Goal: Task Accomplishment & Management: Use online tool/utility

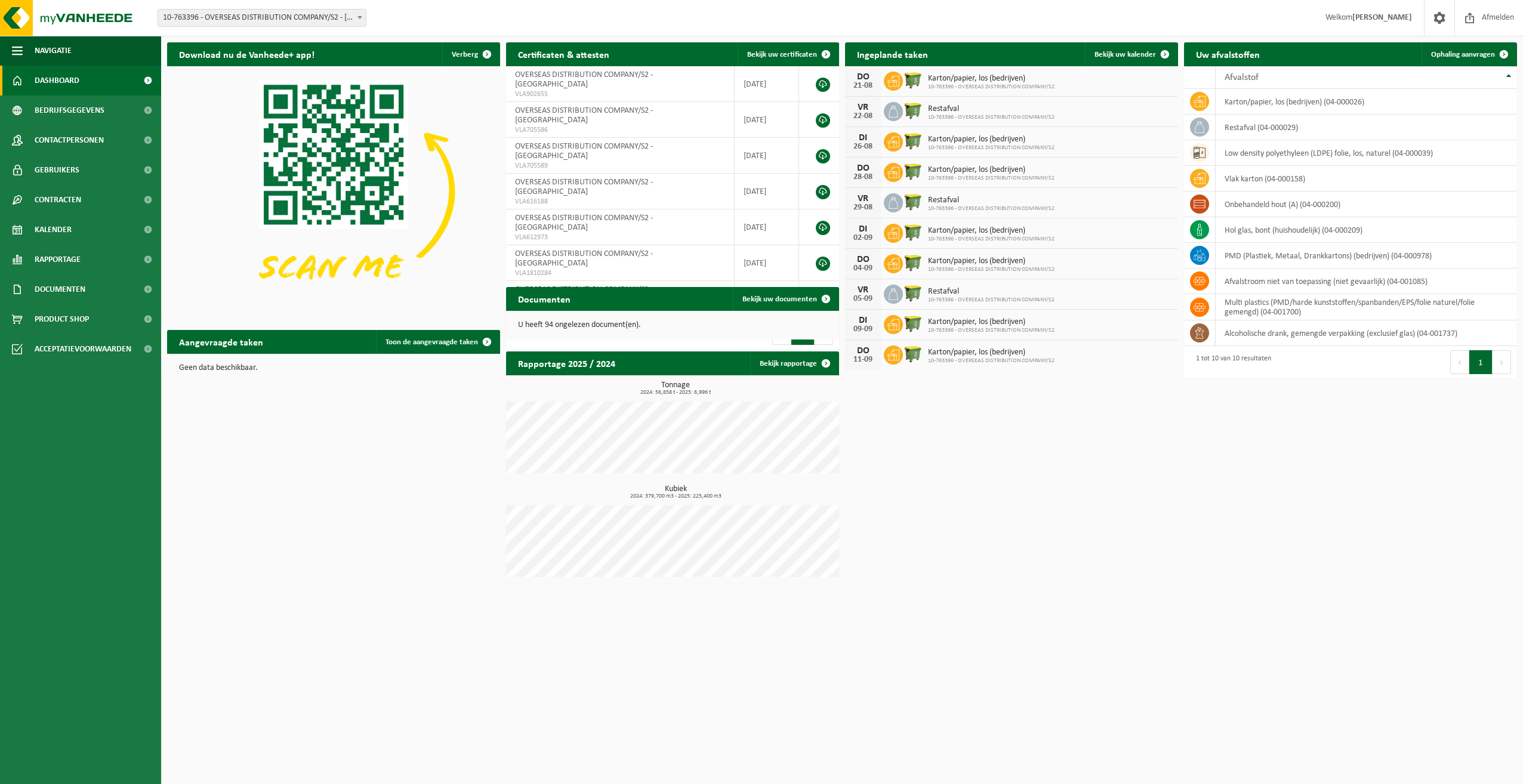
click at [355, 18] on span at bounding box center [359, 17] width 12 height 16
click at [1438, 57] on span "Ophaling aanvragen" at bounding box center [1463, 55] width 64 height 7
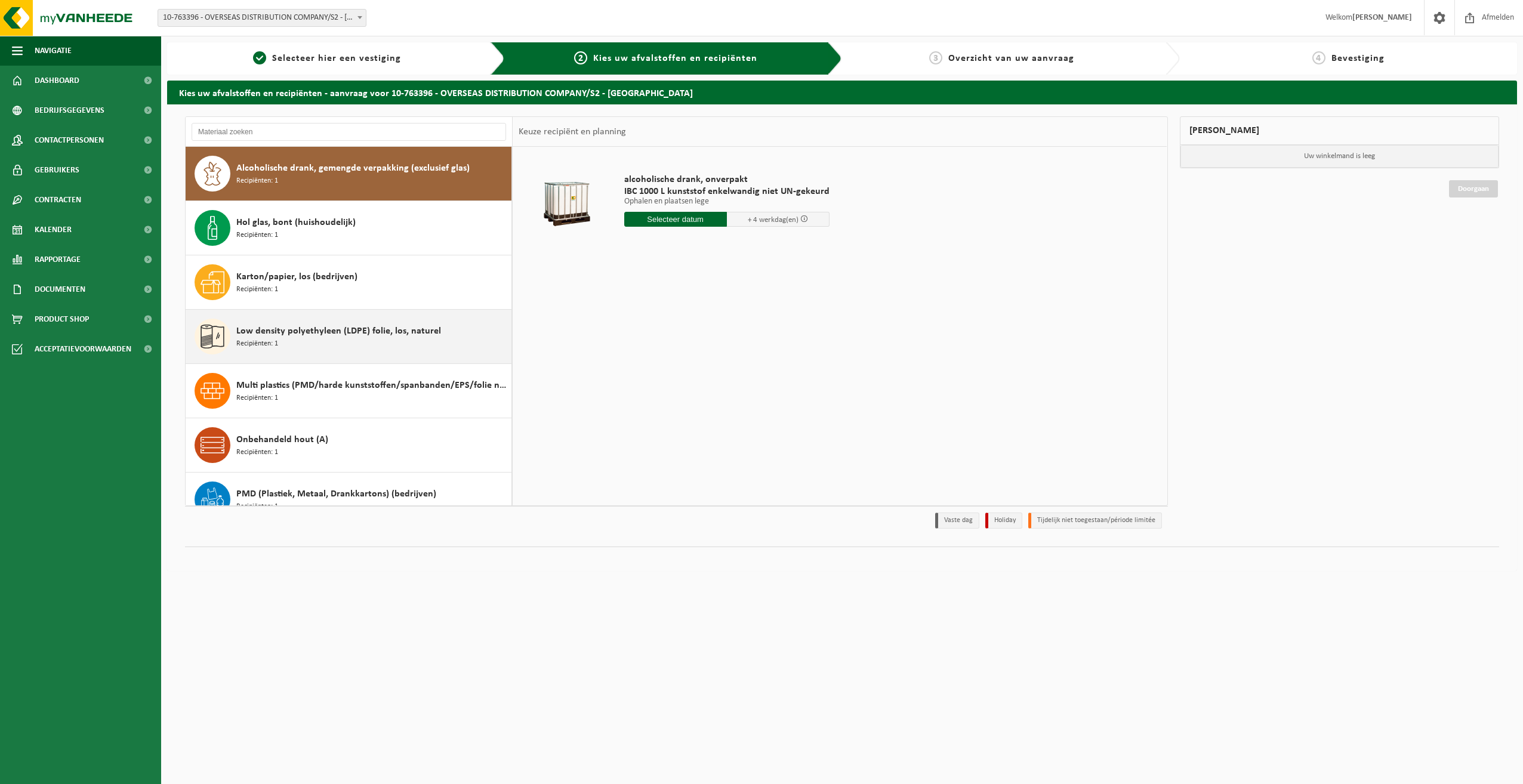
click at [299, 334] on span "Low density polyethyleen (LDPE) folie, los, naturel" at bounding box center [339, 330] width 205 height 14
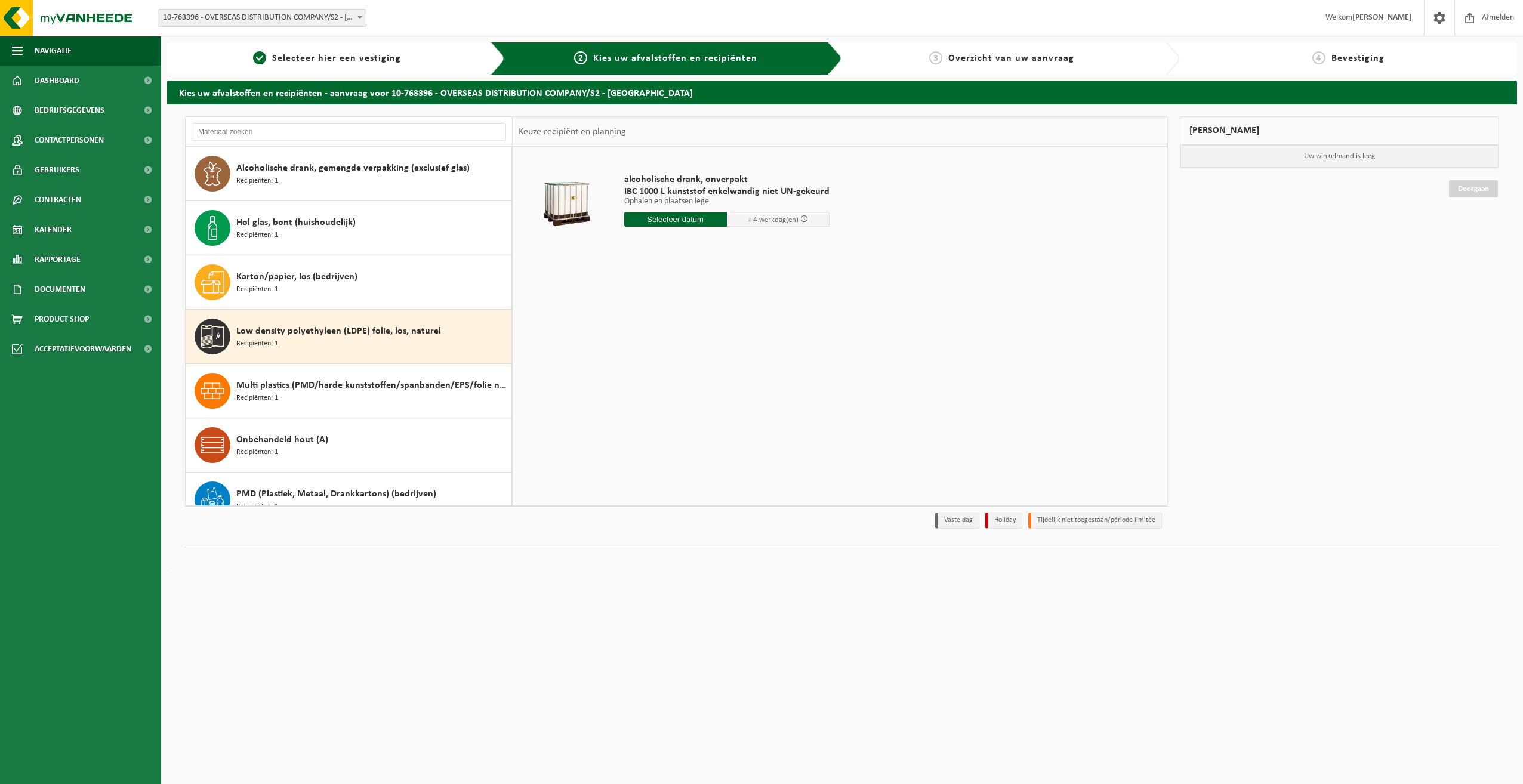
scroll to position [129, 0]
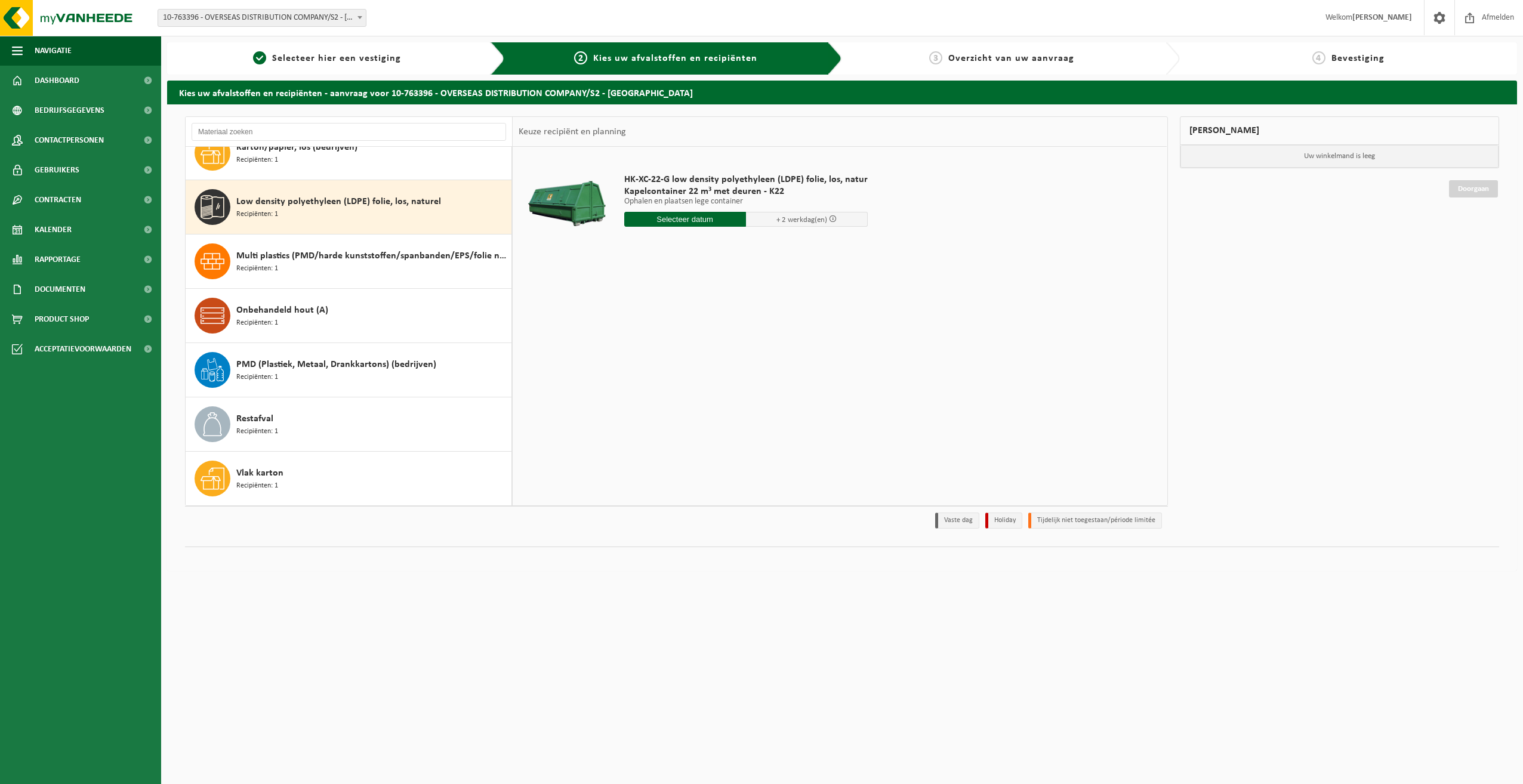
click at [687, 222] on input "text" at bounding box center [685, 219] width 122 height 15
click at [639, 366] on div "25" at bounding box center [635, 363] width 20 height 20
type input "Van 2025-08-25"
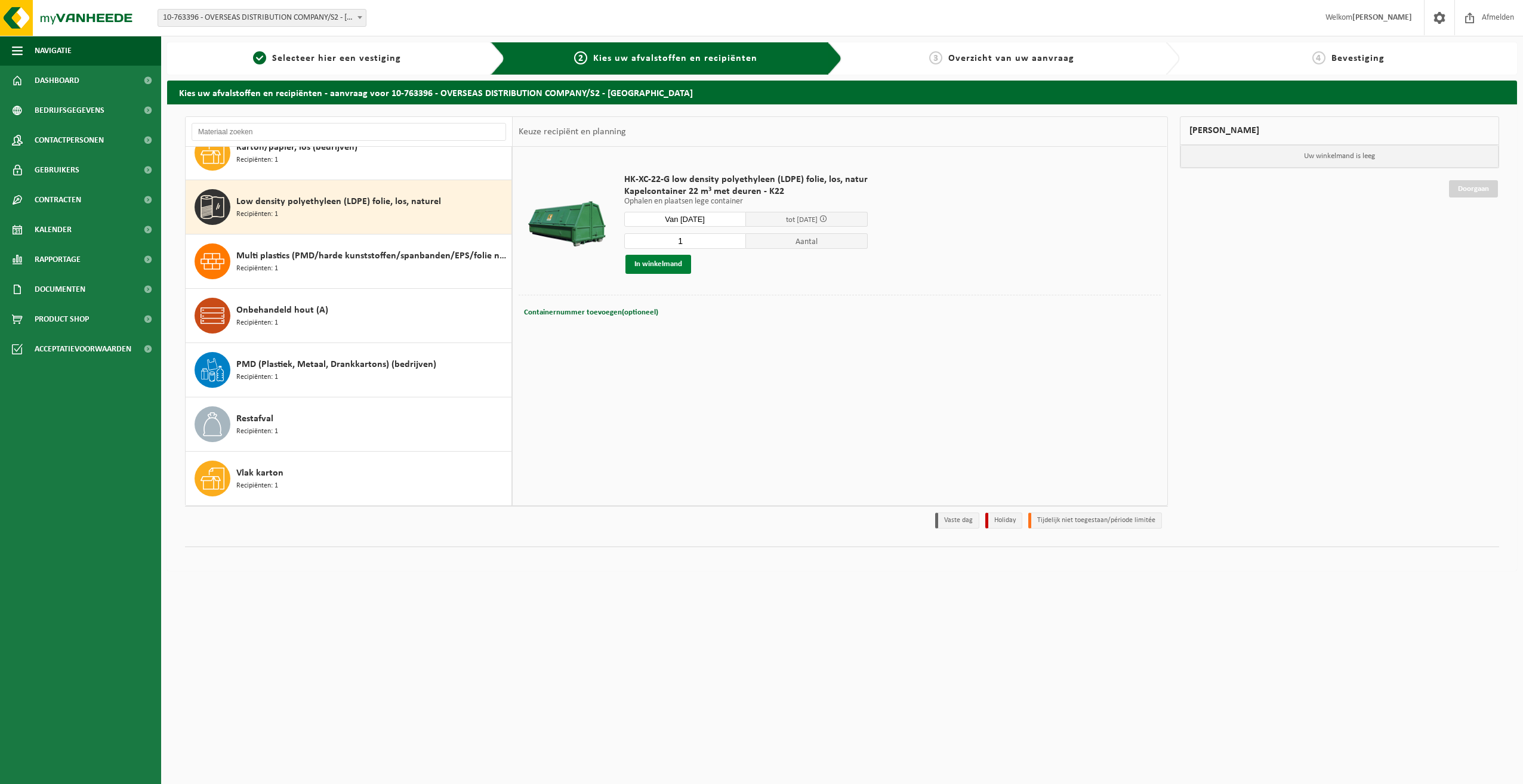
click at [661, 266] on button "In winkelmand" at bounding box center [658, 264] width 66 height 20
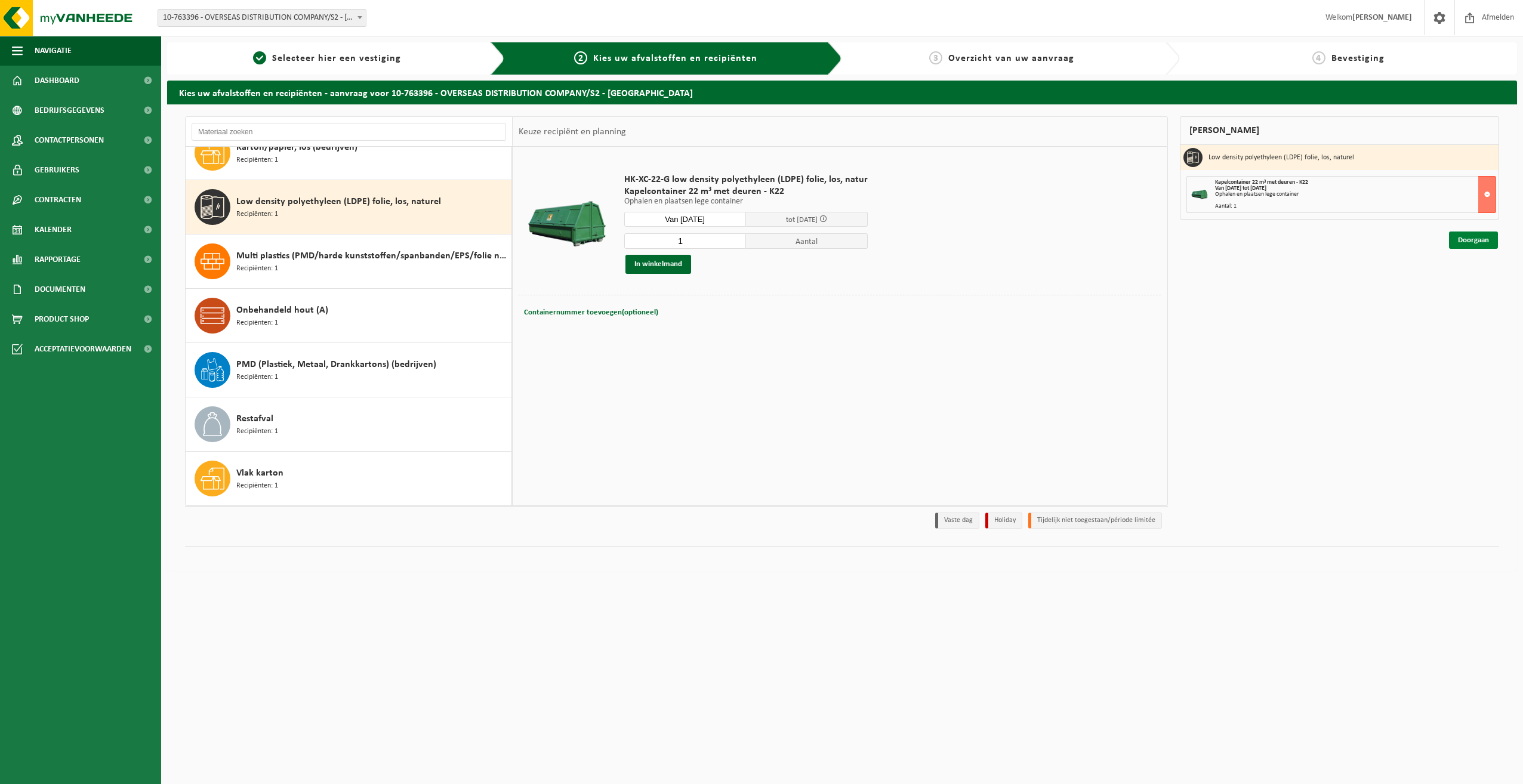
click at [1461, 242] on link "Doorgaan" at bounding box center [1473, 240] width 49 height 18
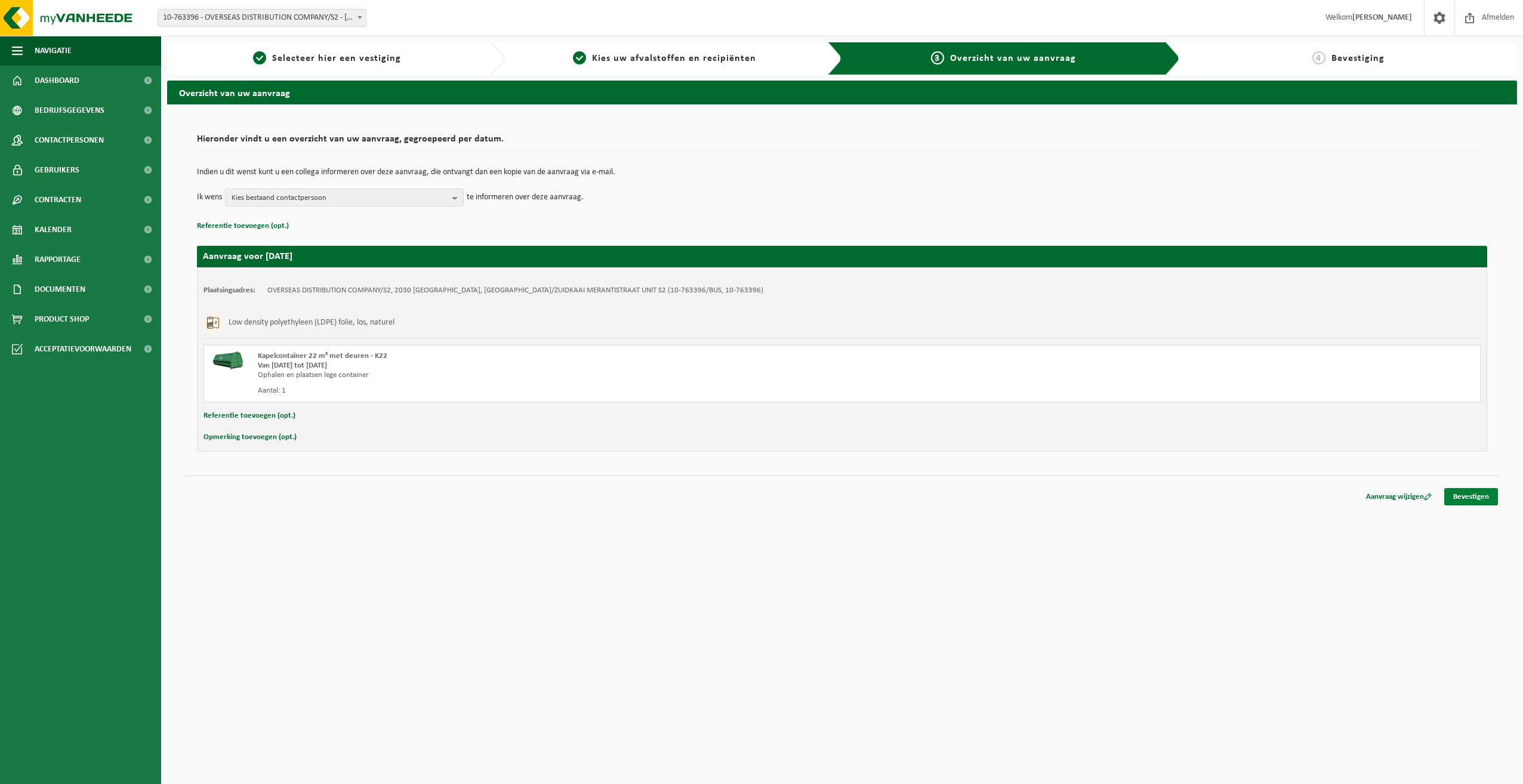
click at [1464, 497] on link "Bevestigen" at bounding box center [1471, 497] width 54 height 18
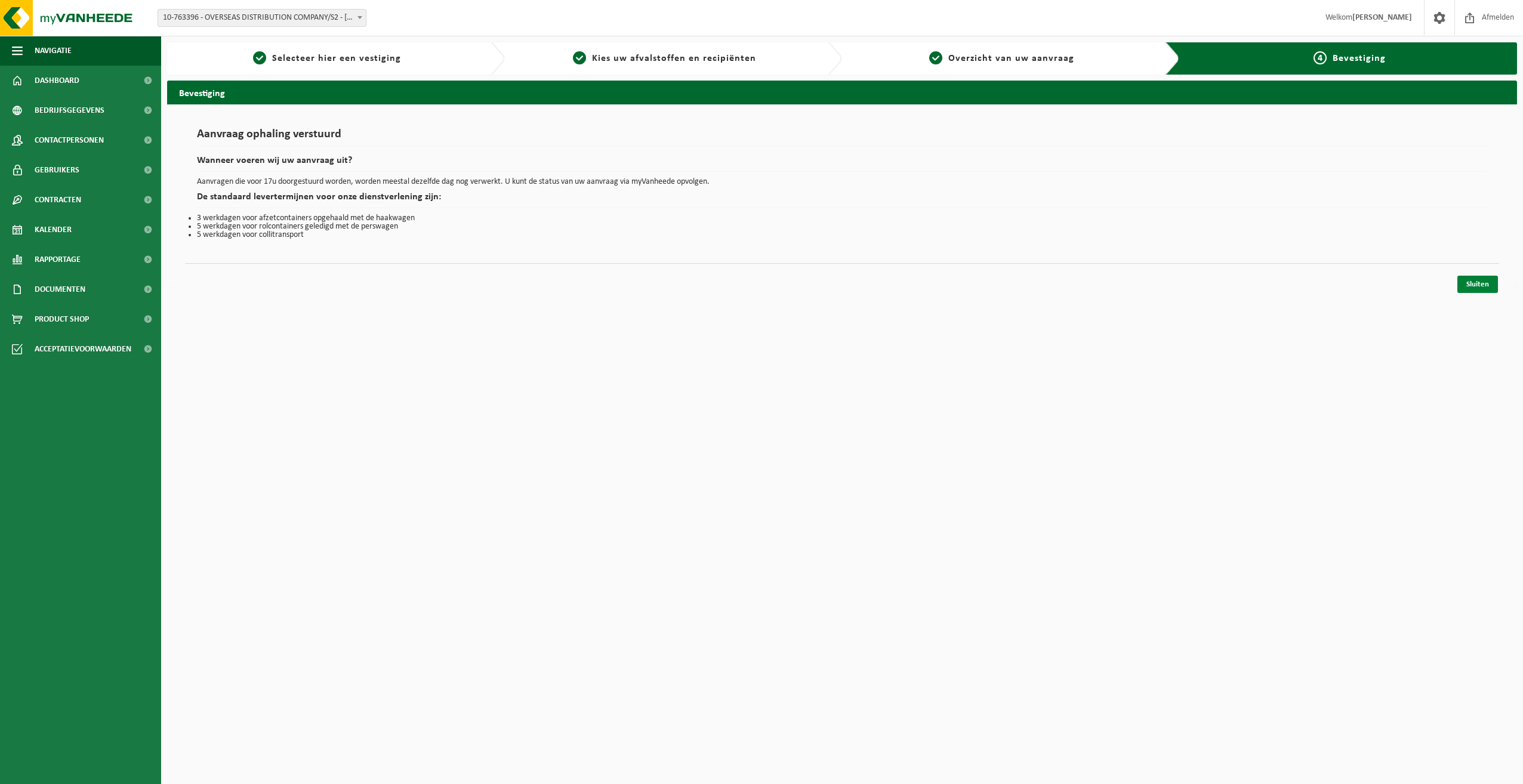
click at [1485, 286] on link "Sluiten" at bounding box center [1477, 284] width 41 height 18
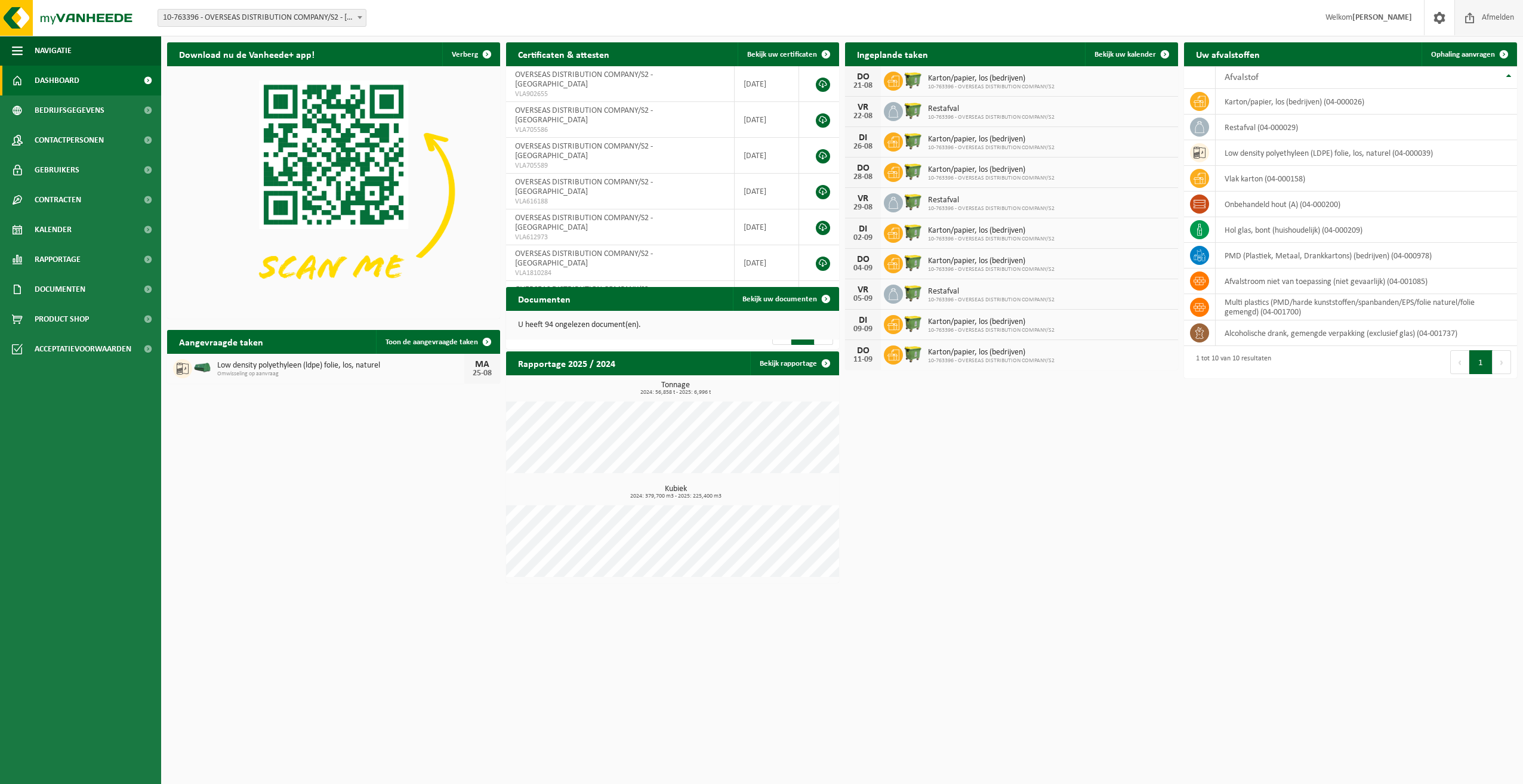
click at [1488, 17] on span "Afmelden" at bounding box center [1497, 18] width 38 height 35
